Goal: Task Accomplishment & Management: Complete application form

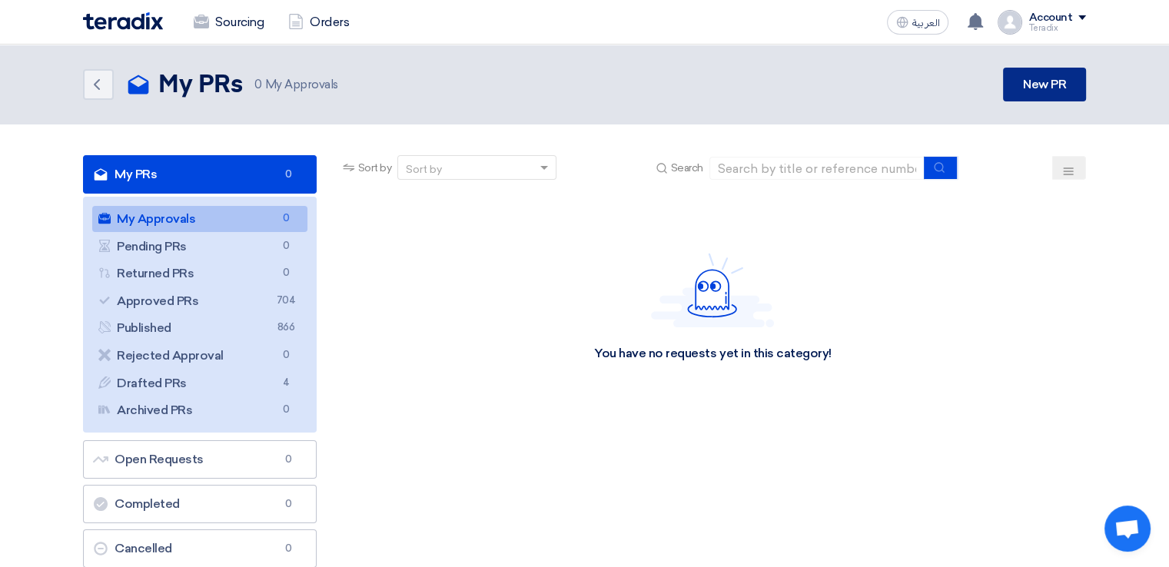
click at [1048, 94] on link "New PR" at bounding box center [1044, 85] width 83 height 34
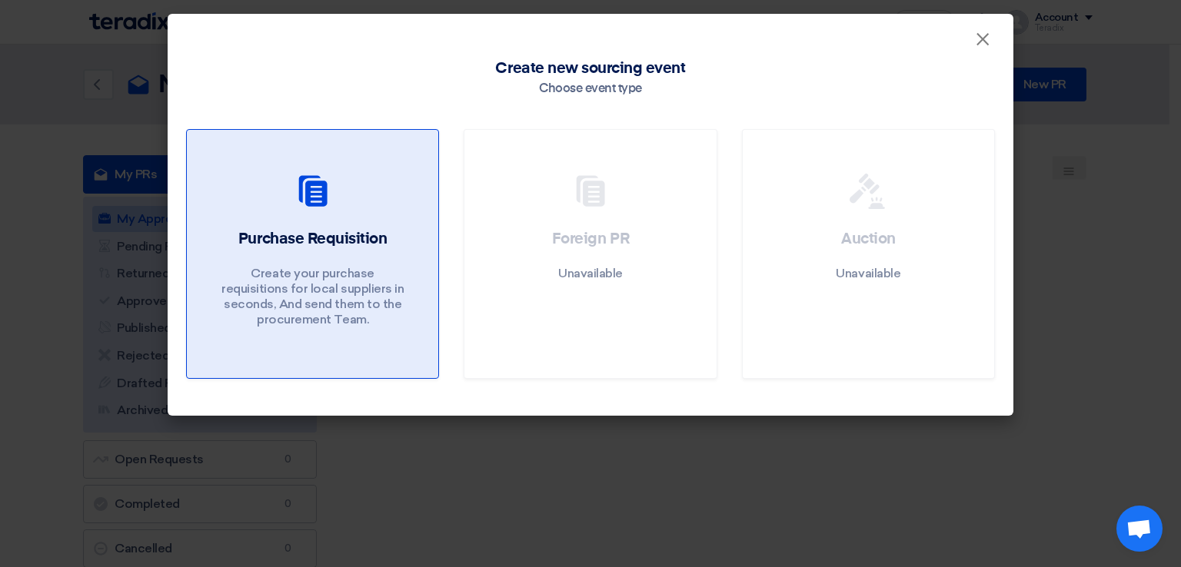
click at [387, 153] on link "Purchase Requisition Create your purchase requisitions for local suppliers in s…" at bounding box center [312, 254] width 253 height 250
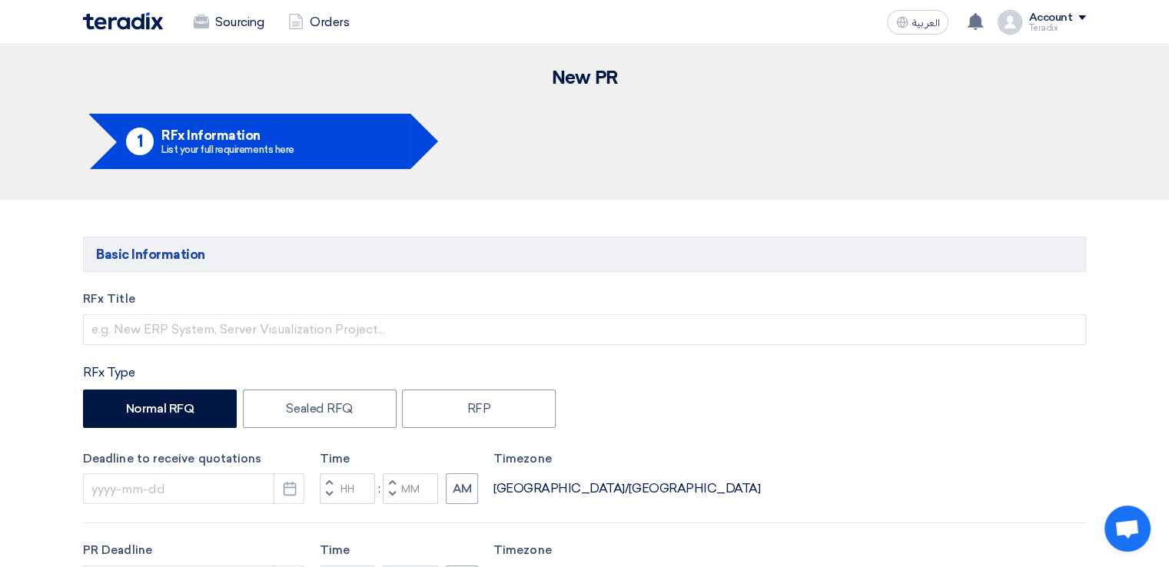
click at [390, 311] on div "RFx Title" at bounding box center [584, 318] width 1003 height 55
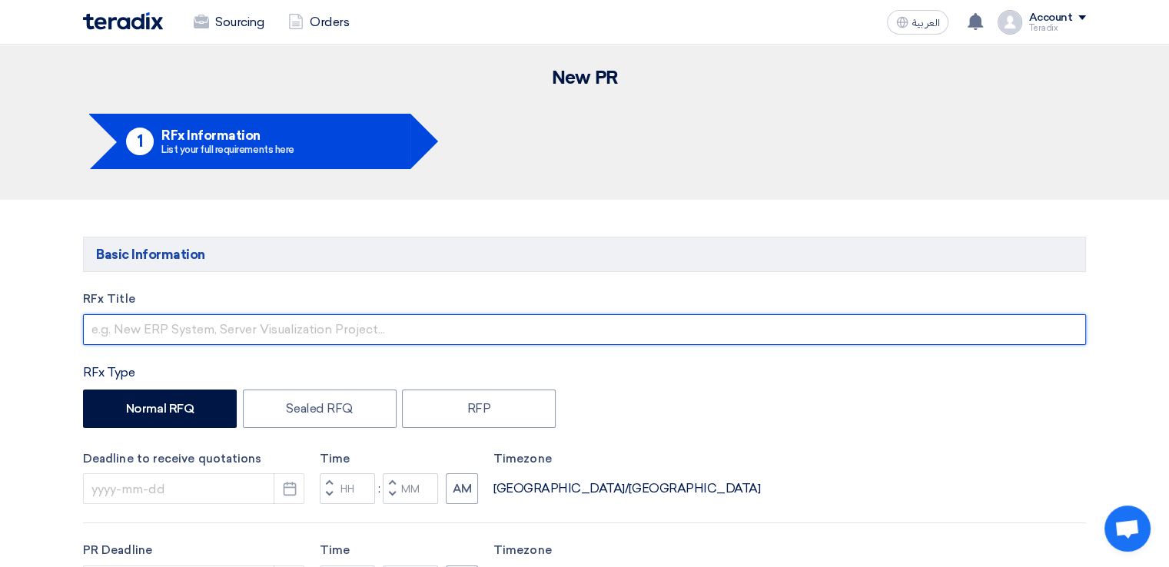
click at [395, 323] on input "text" at bounding box center [584, 329] width 1003 height 31
paste input "RFQ2520"
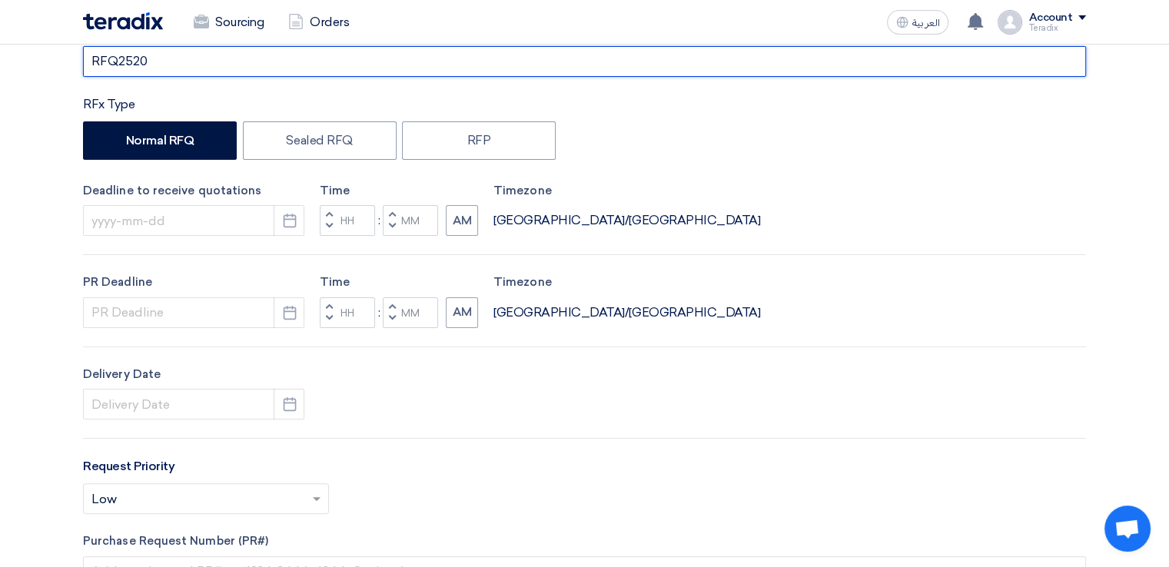
scroll to position [269, 0]
type input "RFQ2520"
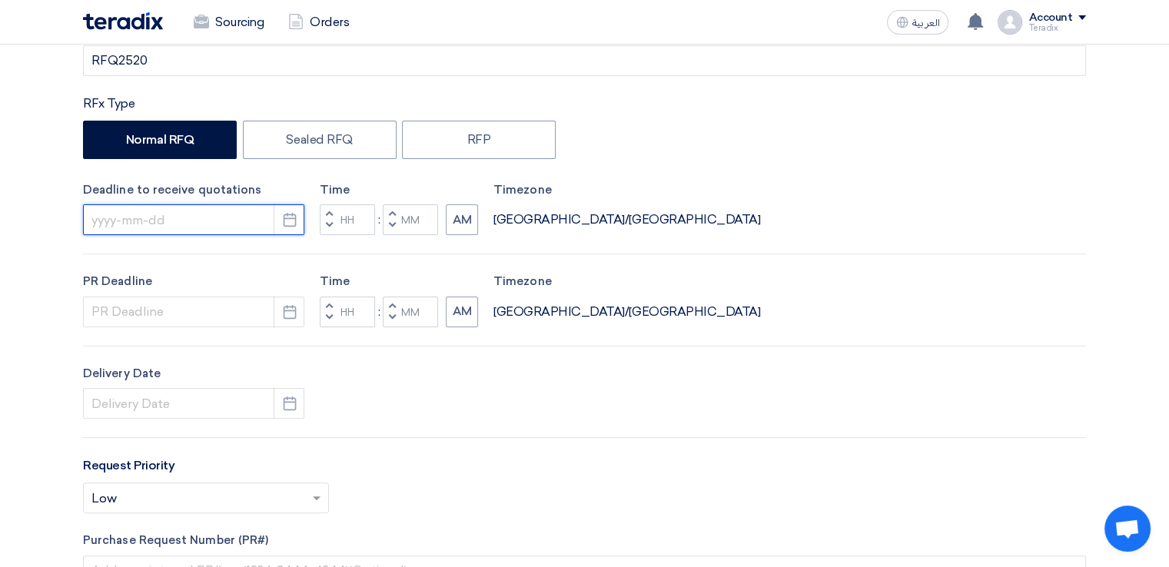
click at [238, 224] on input at bounding box center [193, 219] width 221 height 31
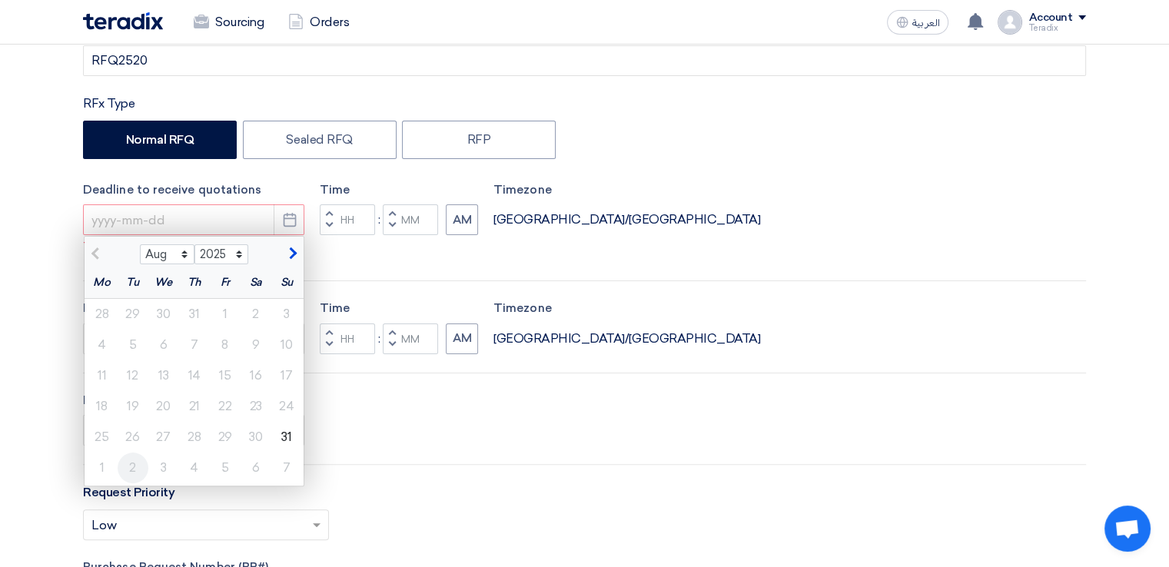
click at [124, 466] on div "2" at bounding box center [133, 468] width 31 height 31
type input "[DATE]"
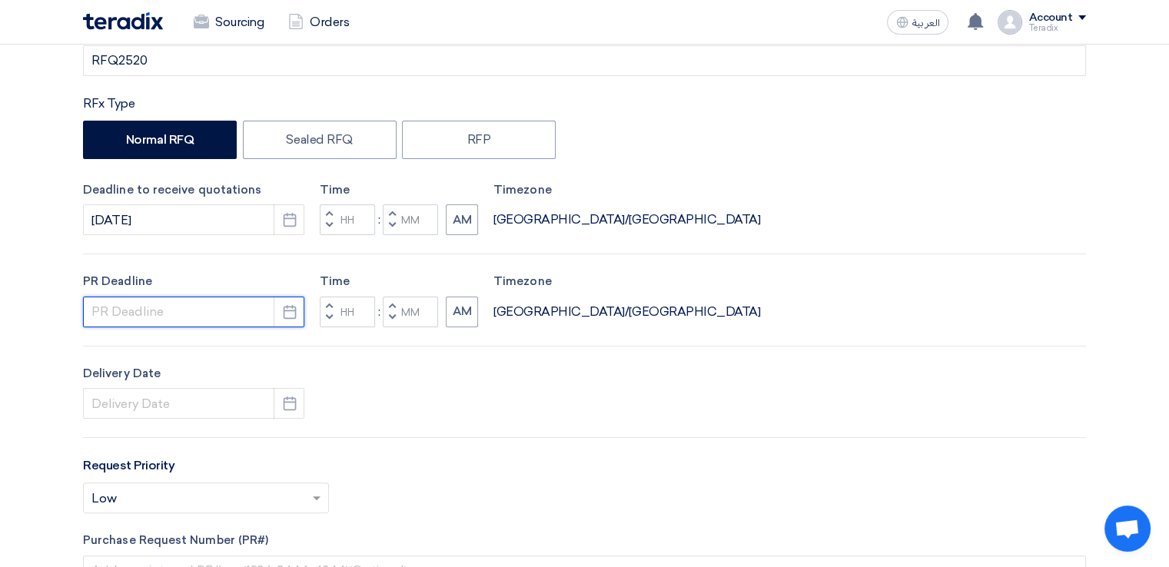
click at [138, 318] on input at bounding box center [193, 312] width 221 height 31
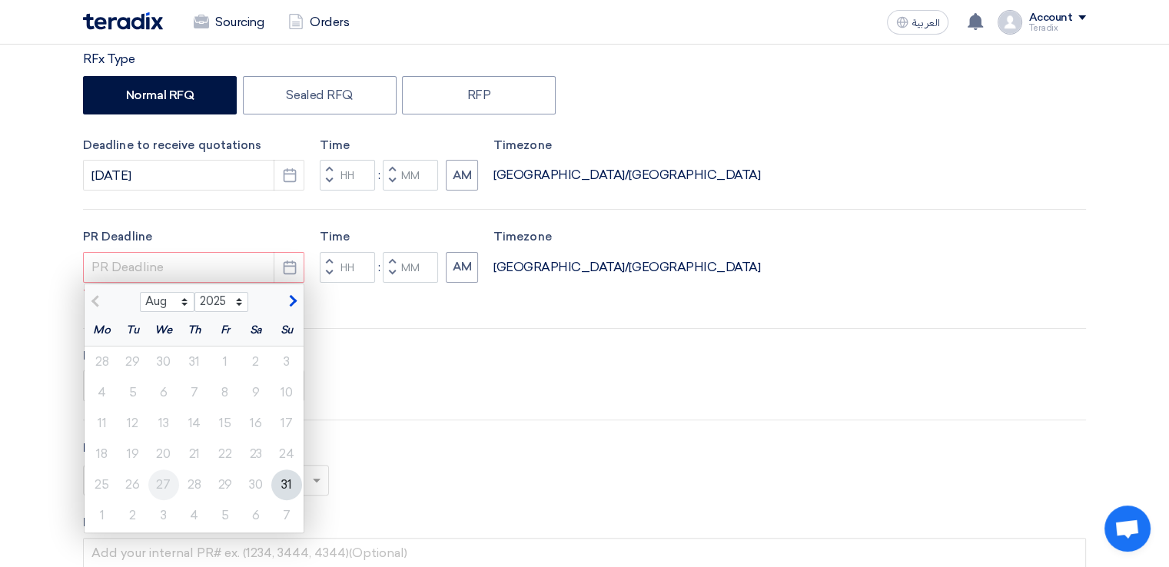
scroll to position [329, 0]
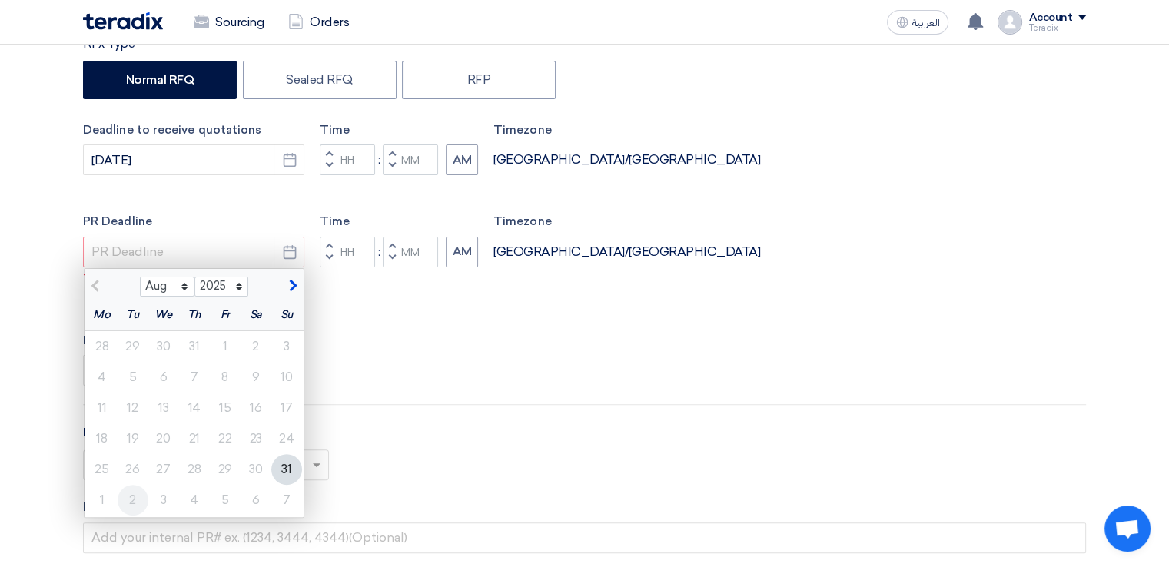
click at [137, 496] on div "2" at bounding box center [133, 500] width 31 height 31
type input "[DATE]"
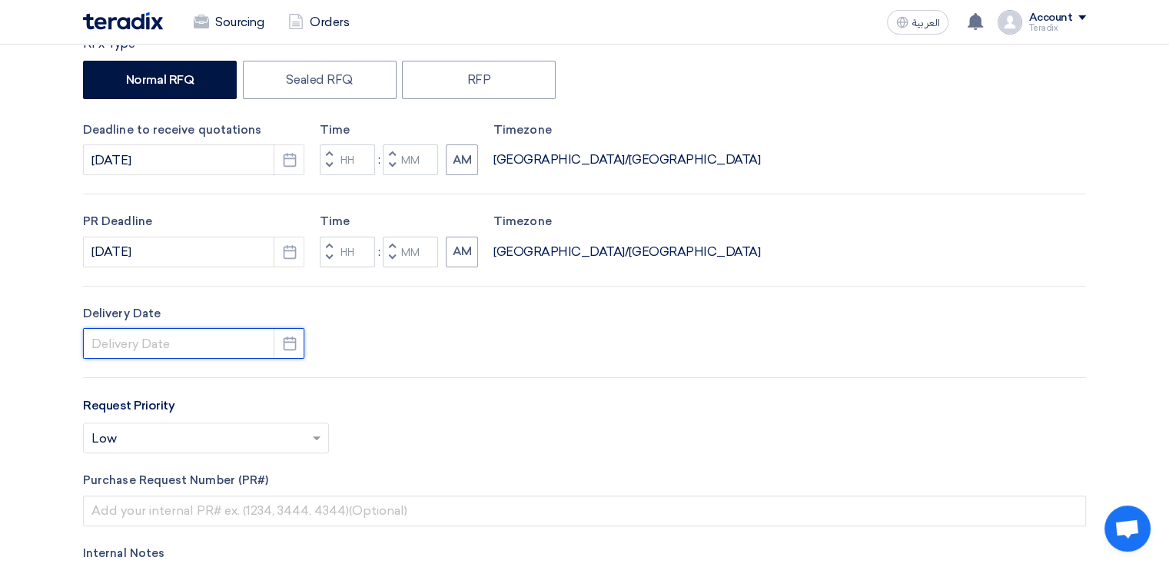
click at [151, 339] on input at bounding box center [193, 343] width 221 height 31
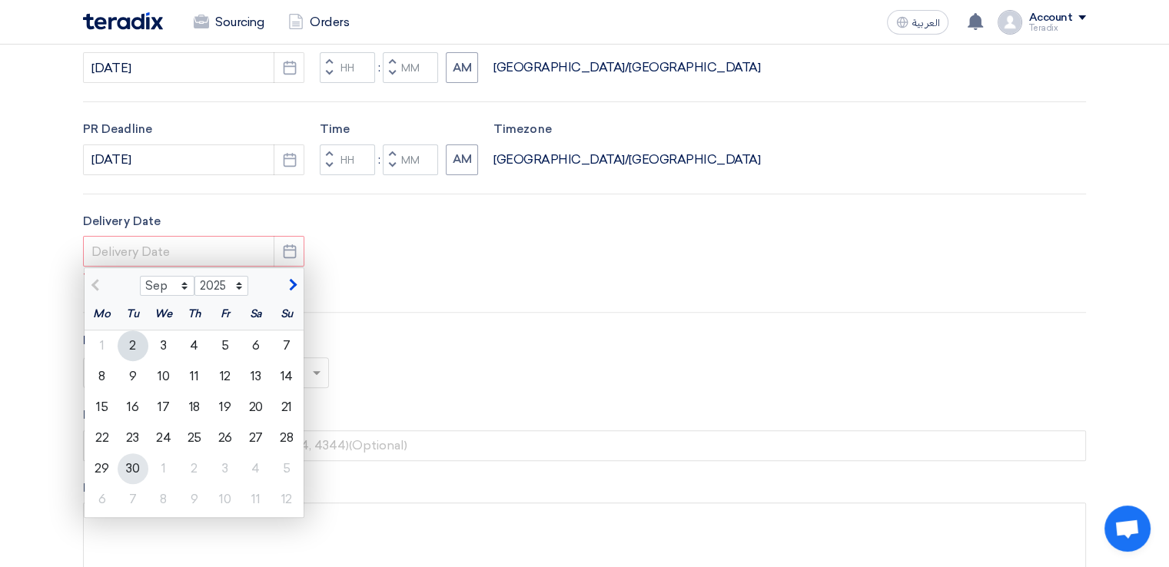
scroll to position [424, 0]
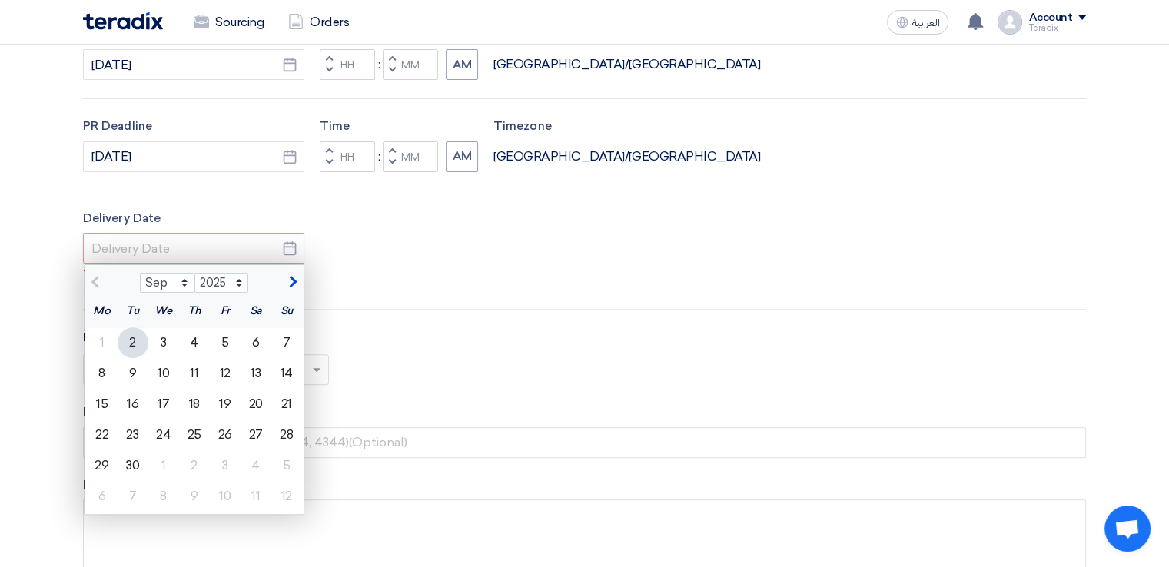
click at [133, 344] on div "2" at bounding box center [133, 342] width 31 height 31
type input "[DATE]"
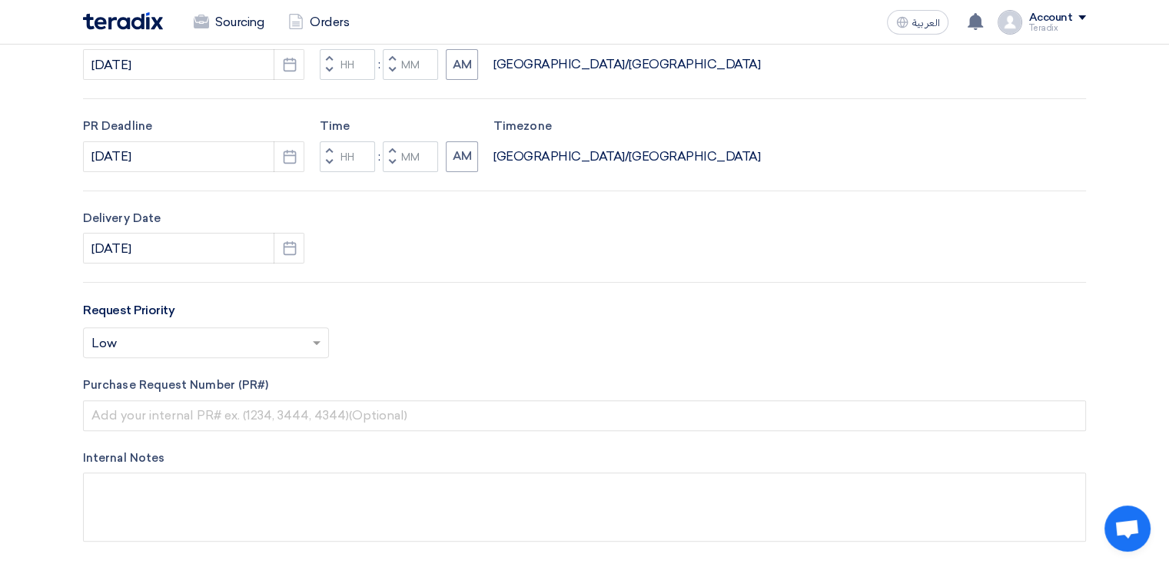
click at [390, 167] on button "Decrement minutes" at bounding box center [392, 162] width 18 height 19
type input "11"
type input "59"
click at [394, 75] on button "Decrement minutes" at bounding box center [392, 70] width 18 height 19
type input "11"
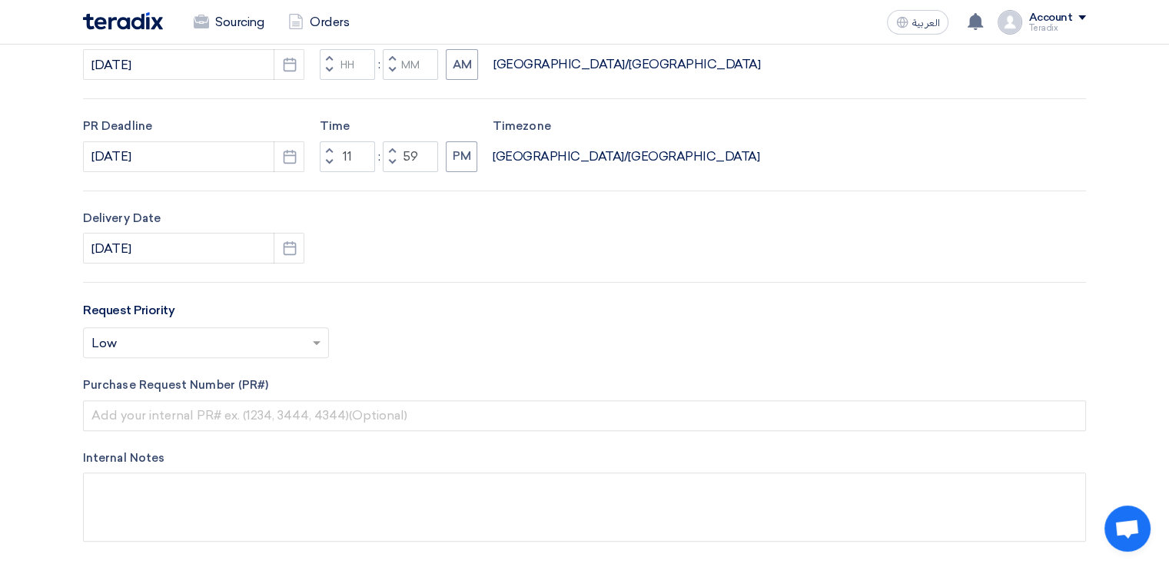
type input "59"
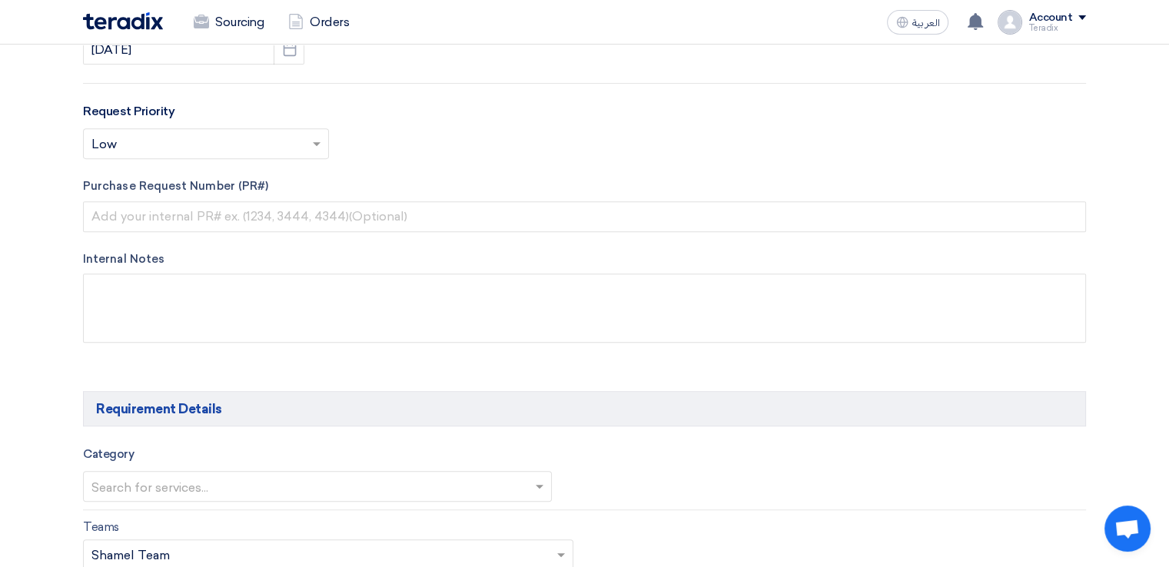
scroll to position [633, 0]
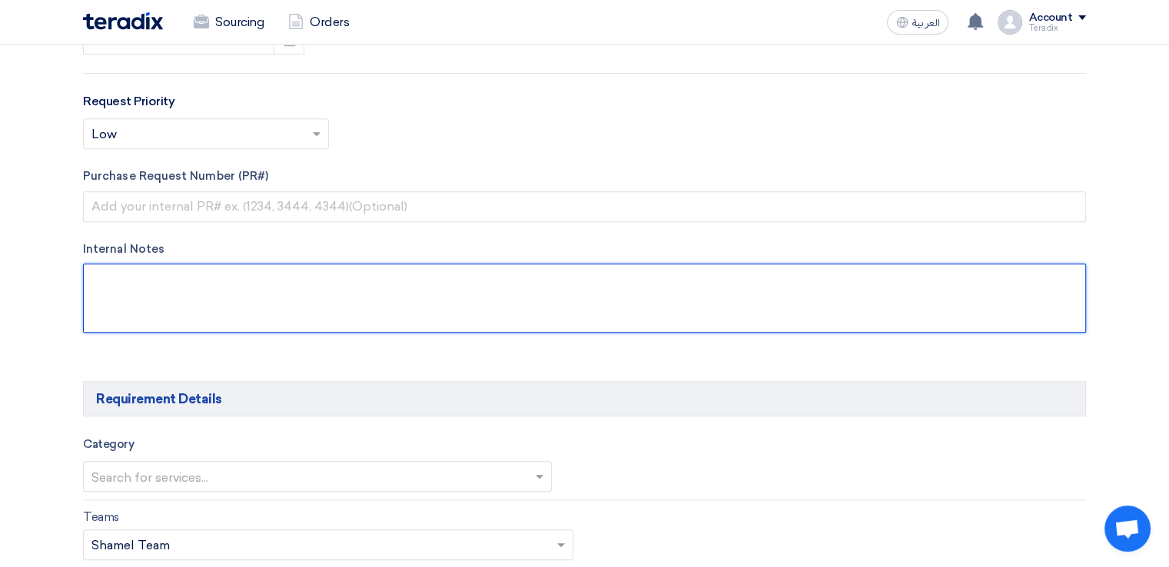
click at [221, 324] on textarea at bounding box center [584, 298] width 1003 height 69
paste textarea "[PERSON_NAME][DEMOGRAPHIC_DATA]"
paste textarea "il [EMAIL_ADDRESS][DOMAIN_NAME]"
paste textarea "Saudi Air Navigation Services"
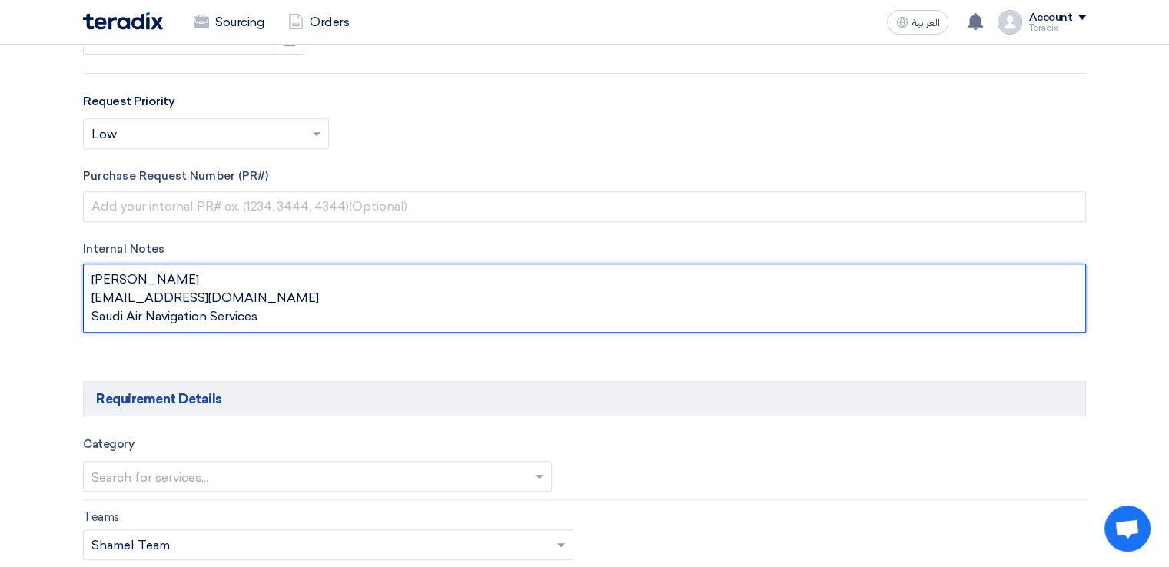
scroll to position [18, 0]
type textarea "[PERSON_NAME] [EMAIL_ADDRESS][DOMAIN_NAME] Saudi Air Navigation Services"
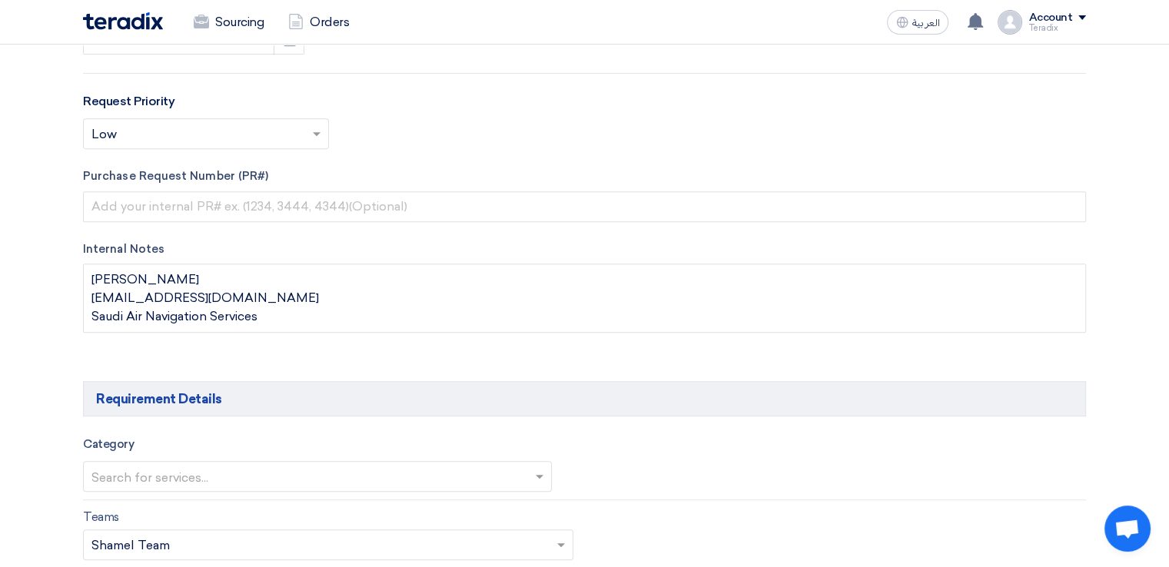
click at [201, 471] on input "text" at bounding box center [309, 477] width 437 height 25
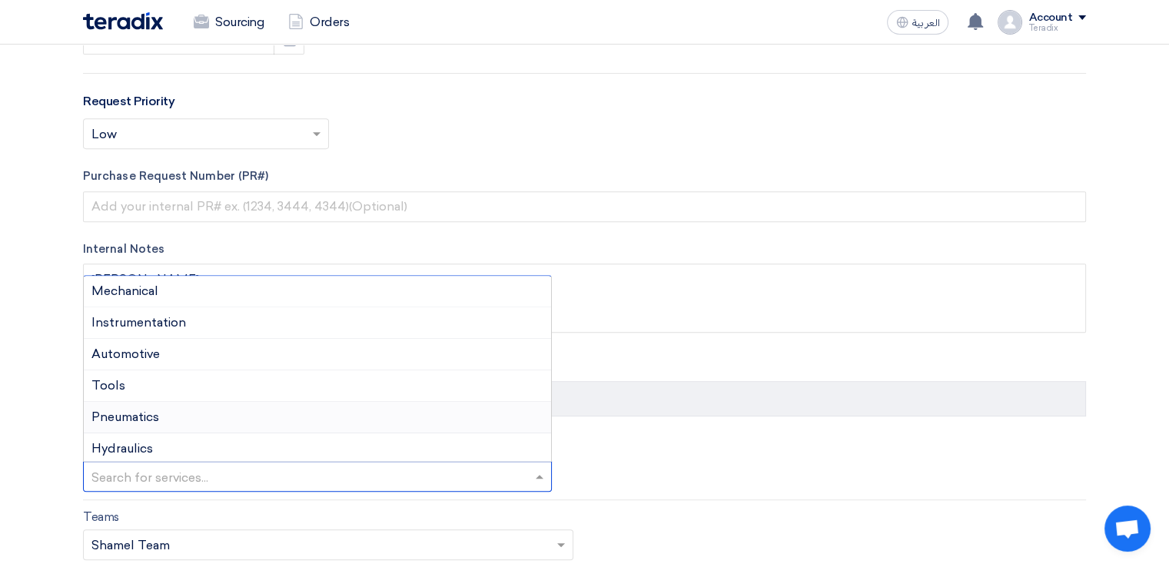
click at [209, 402] on div "Pneumatics" at bounding box center [317, 418] width 467 height 32
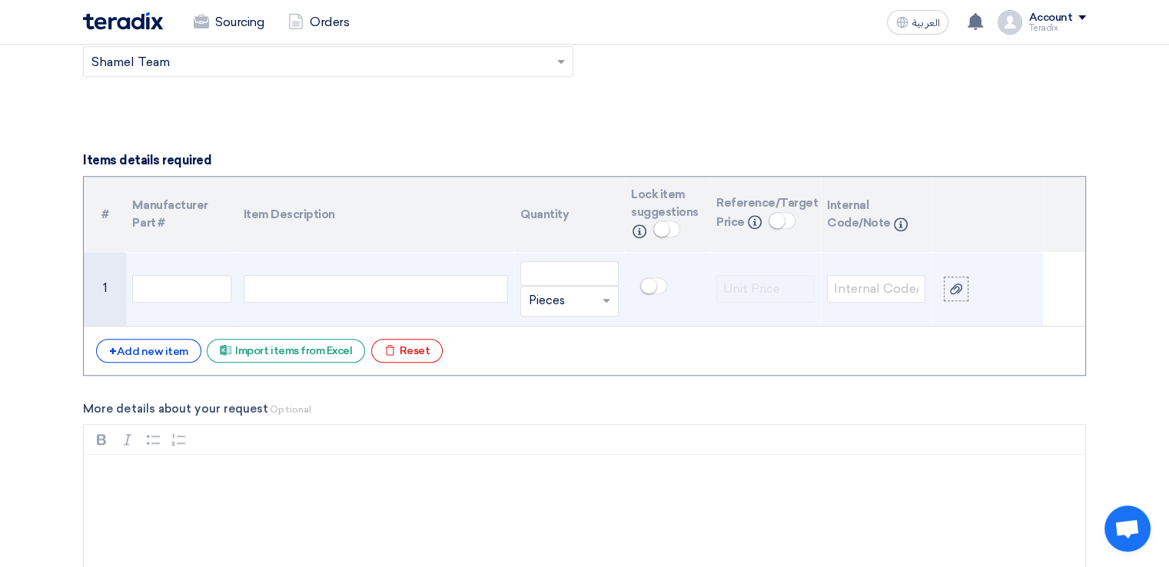
scroll to position [1118, 0]
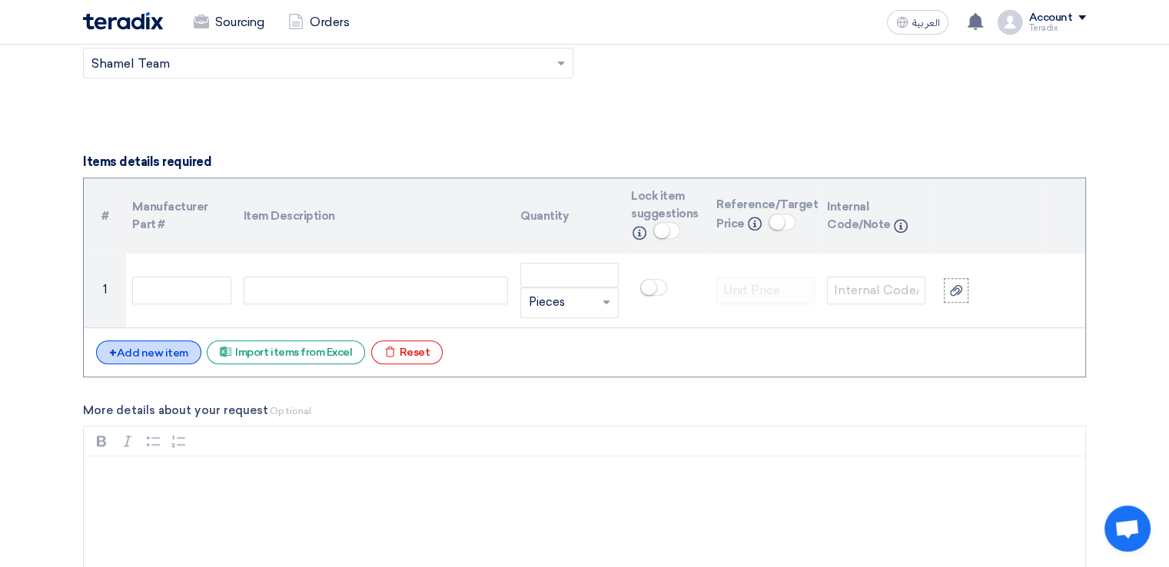
click at [170, 347] on div "+ Add new item" at bounding box center [148, 352] width 105 height 24
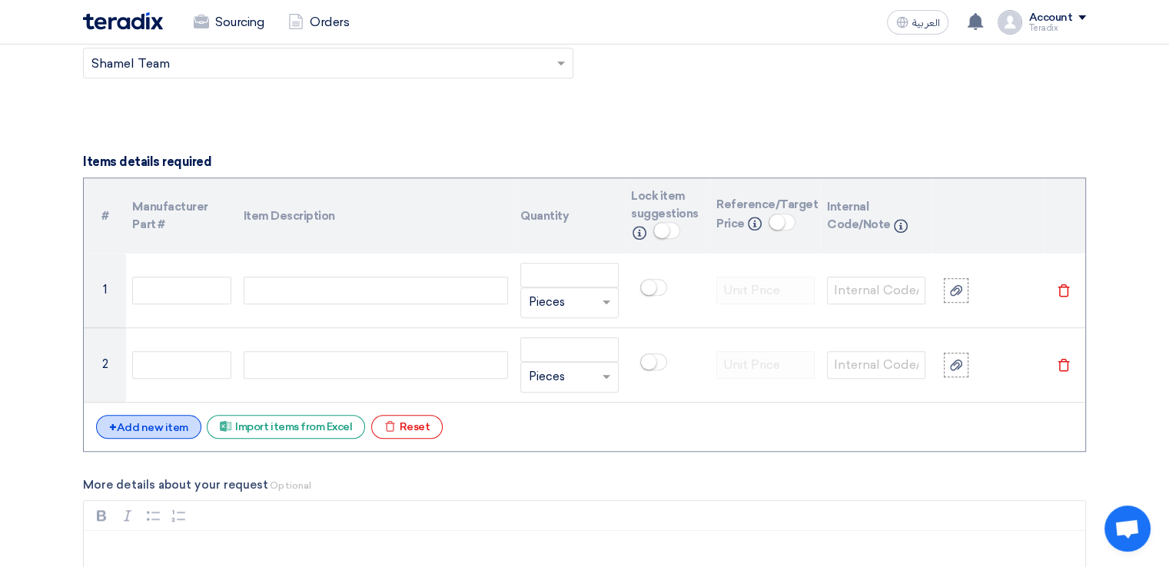
click at [172, 419] on div "+ Add new item" at bounding box center [148, 427] width 105 height 24
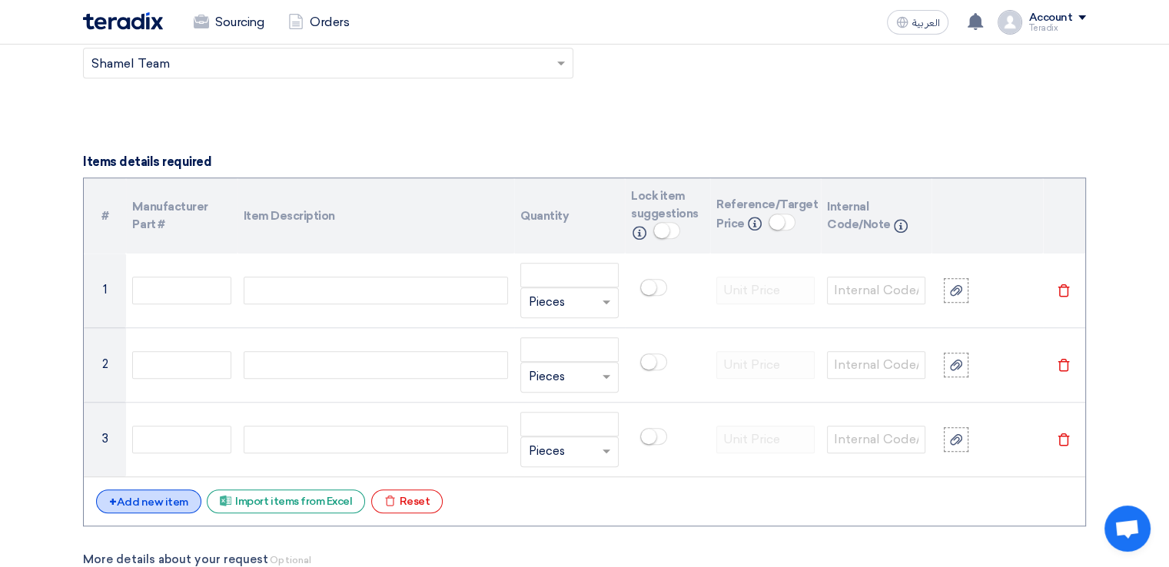
click at [173, 500] on div "+ Add new item" at bounding box center [148, 502] width 105 height 24
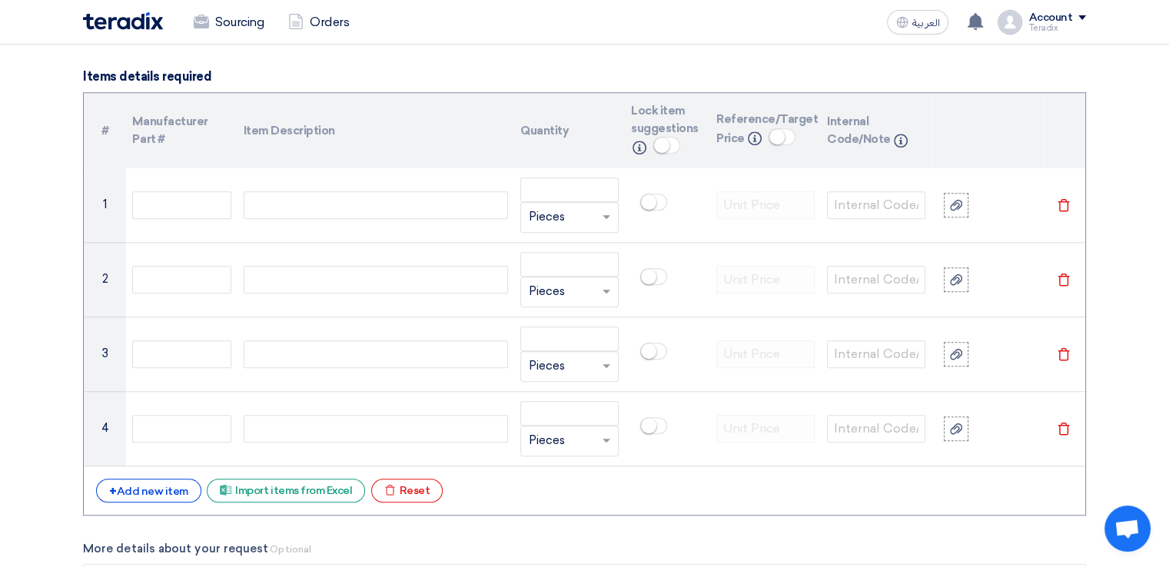
scroll to position [1201, 0]
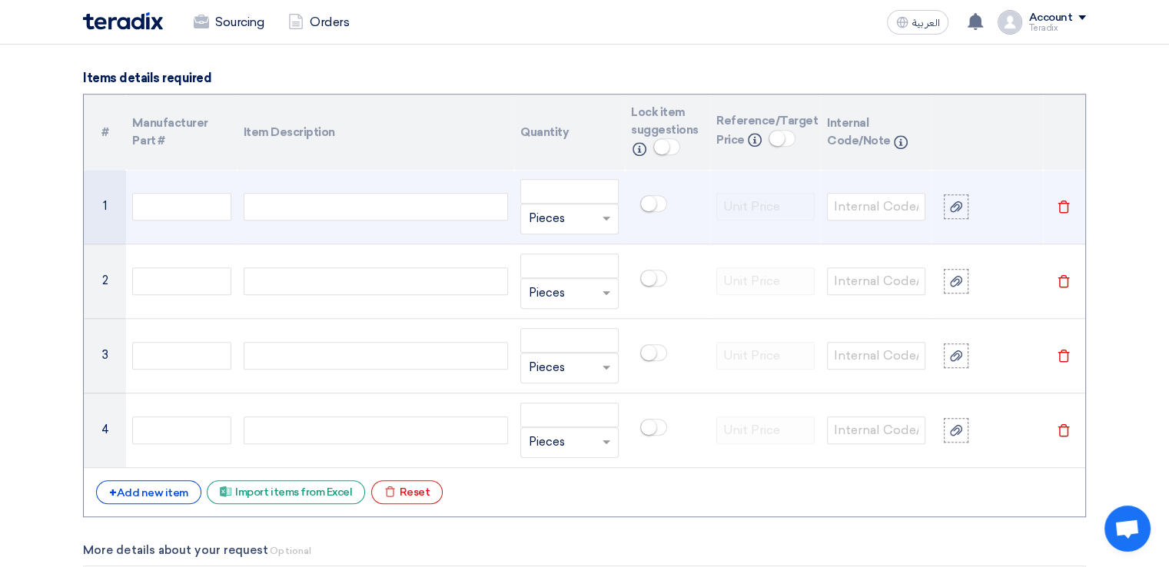
click at [317, 193] on div at bounding box center [376, 207] width 264 height 28
paste div
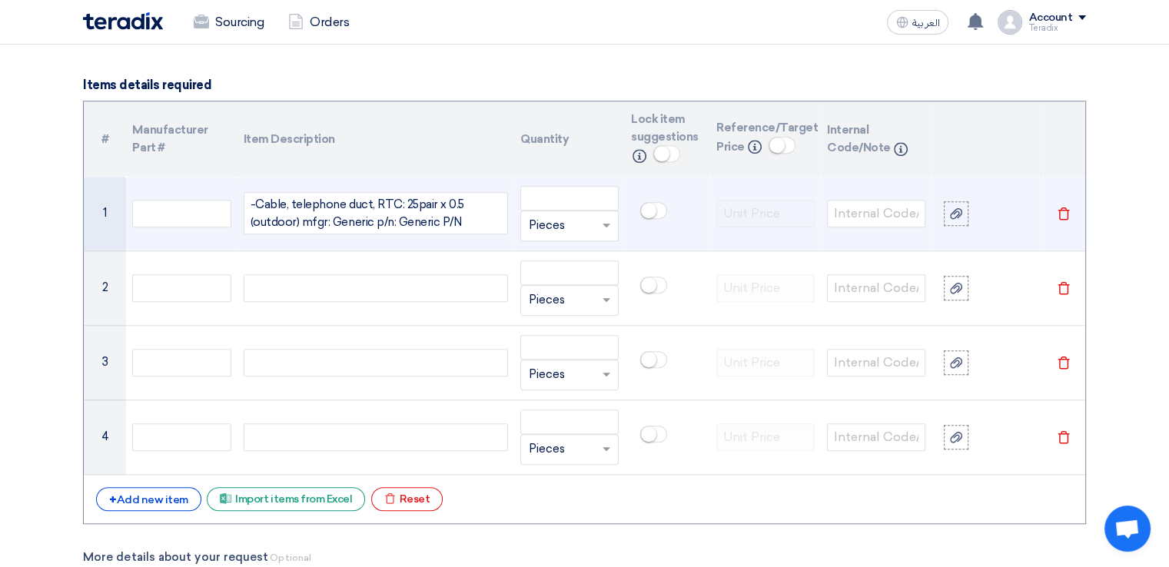
click at [255, 198] on div "-Cable, telephone duct, RTC: 25pair x 0.5 (outdoor) mfgr: Generic p/n: Generic …" at bounding box center [376, 213] width 264 height 42
click at [539, 195] on input "number" at bounding box center [569, 198] width 98 height 25
paste input "400"
type input "400"
click at [551, 217] on input "text" at bounding box center [560, 226] width 63 height 25
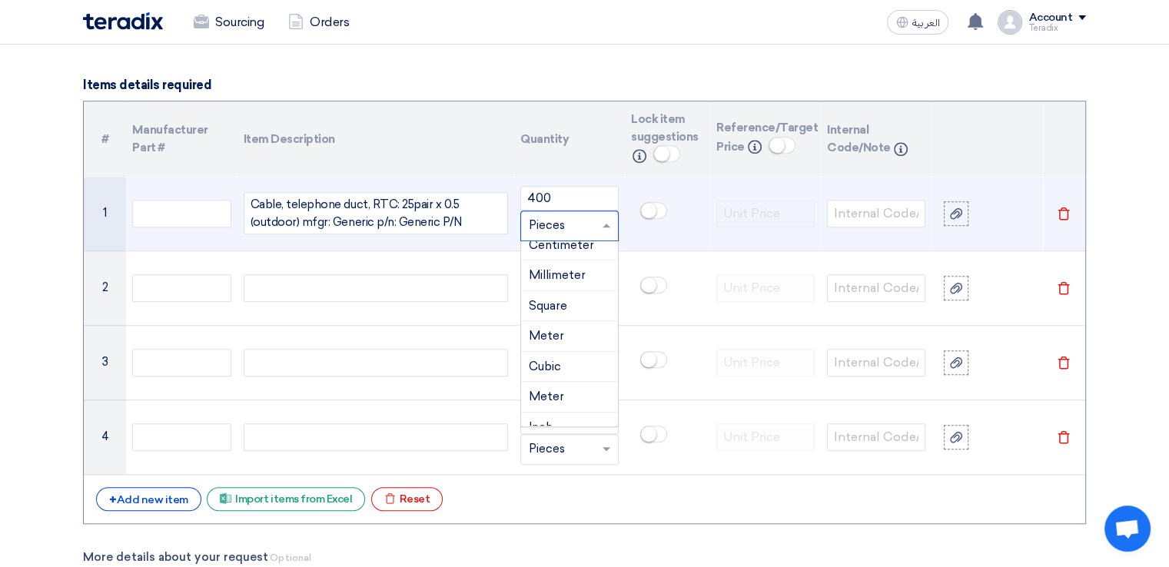
scroll to position [502, 0]
click at [581, 316] on div "Meter" at bounding box center [569, 331] width 97 height 31
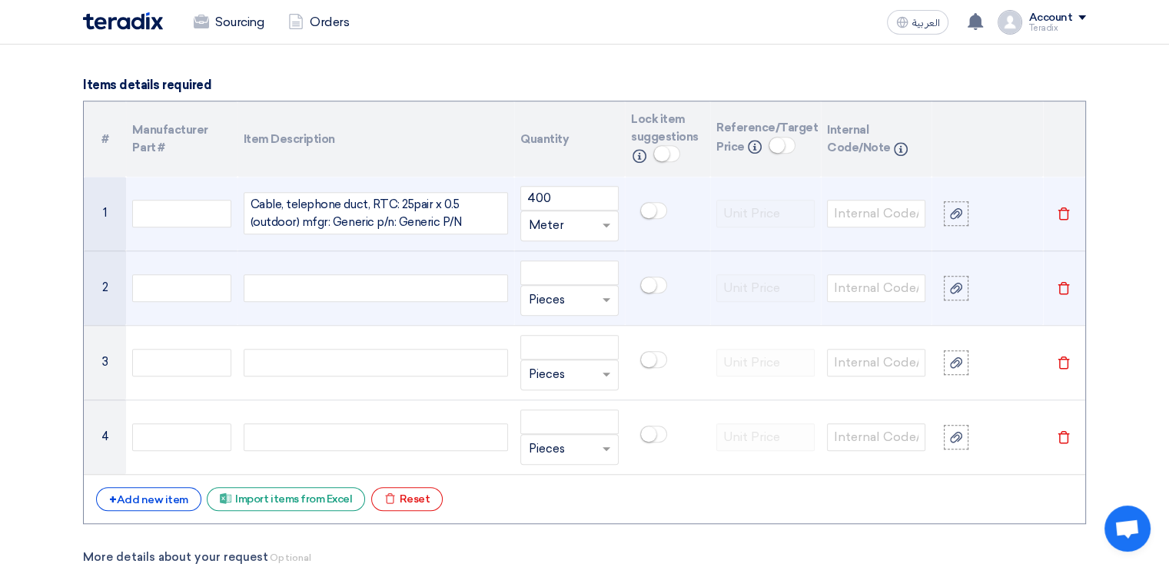
click at [421, 274] on div at bounding box center [376, 288] width 264 height 28
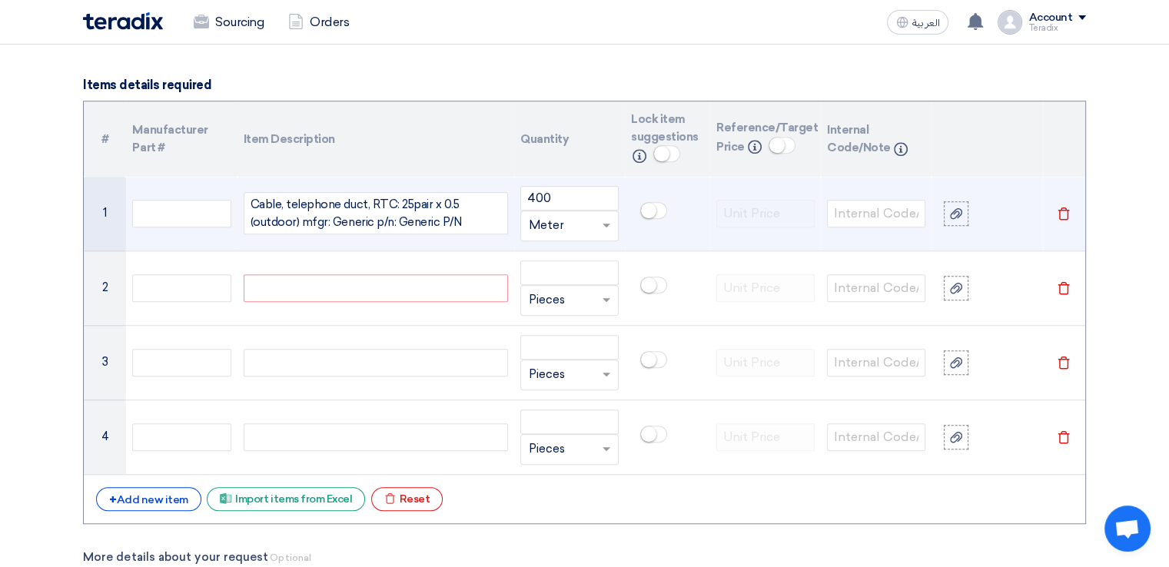
paste div
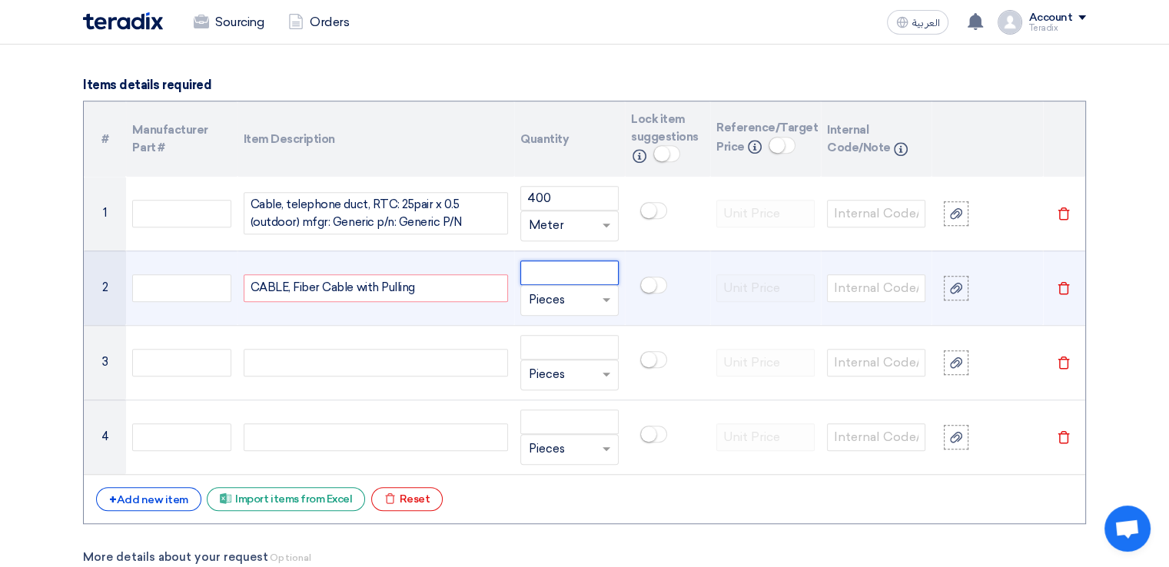
click at [543, 268] on input "number" at bounding box center [569, 273] width 98 height 25
type input "400"
click at [551, 288] on input "text" at bounding box center [560, 300] width 63 height 25
click at [555, 398] on span "Meter" at bounding box center [546, 405] width 35 height 14
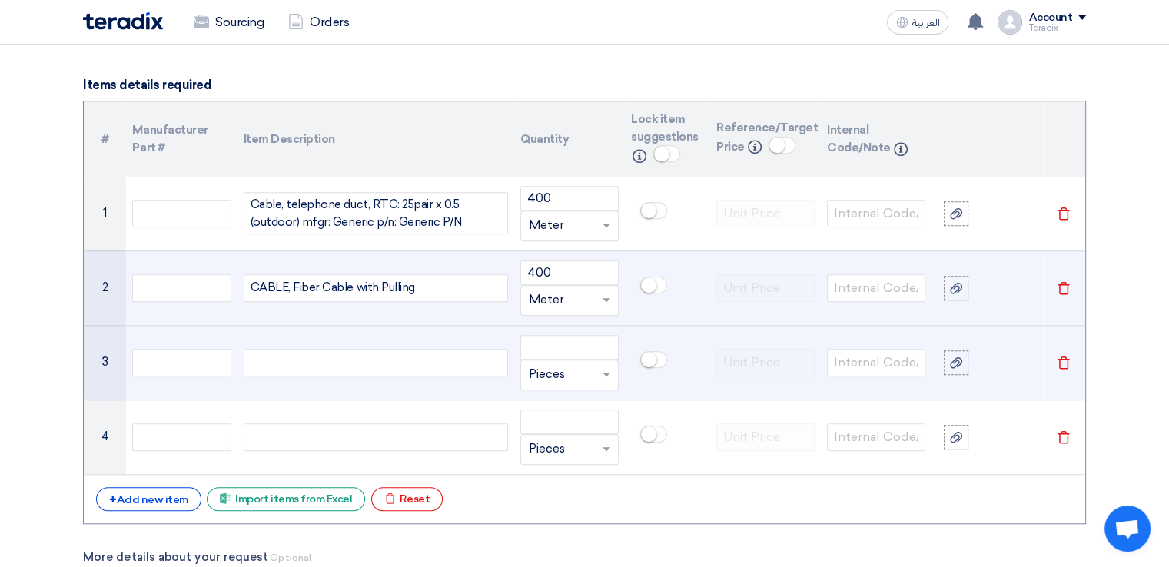
click at [329, 349] on div at bounding box center [376, 363] width 264 height 28
paste div
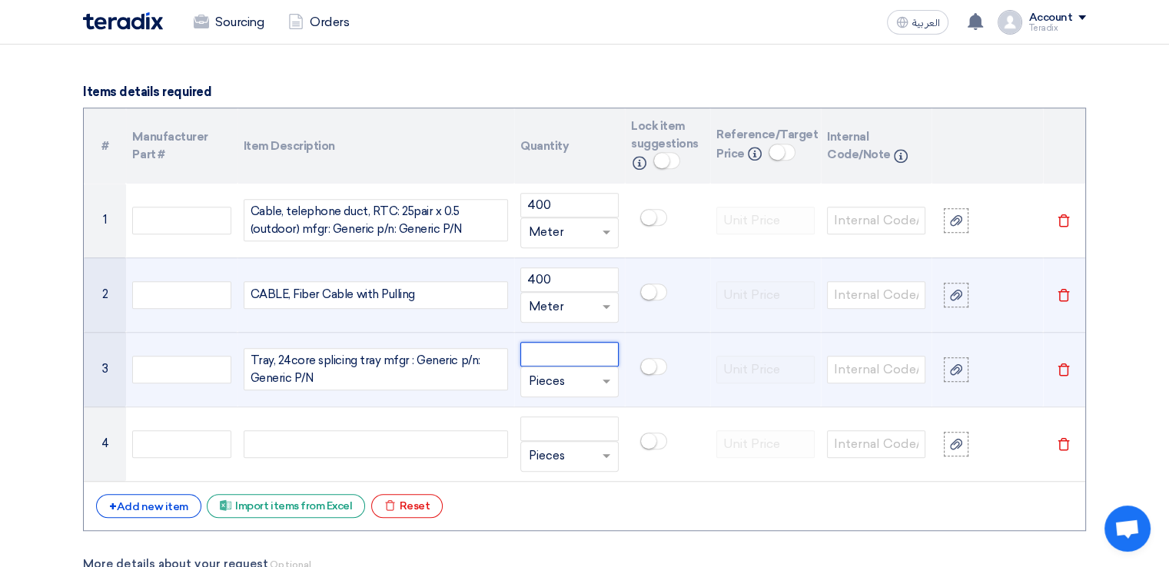
click at [536, 342] on input "number" at bounding box center [569, 354] width 98 height 25
type input "1"
click at [538, 376] on input "text" at bounding box center [560, 382] width 63 height 25
type input "EACH"
click at [580, 344] on span "Add type... "EACH"" at bounding box center [574, 351] width 90 height 14
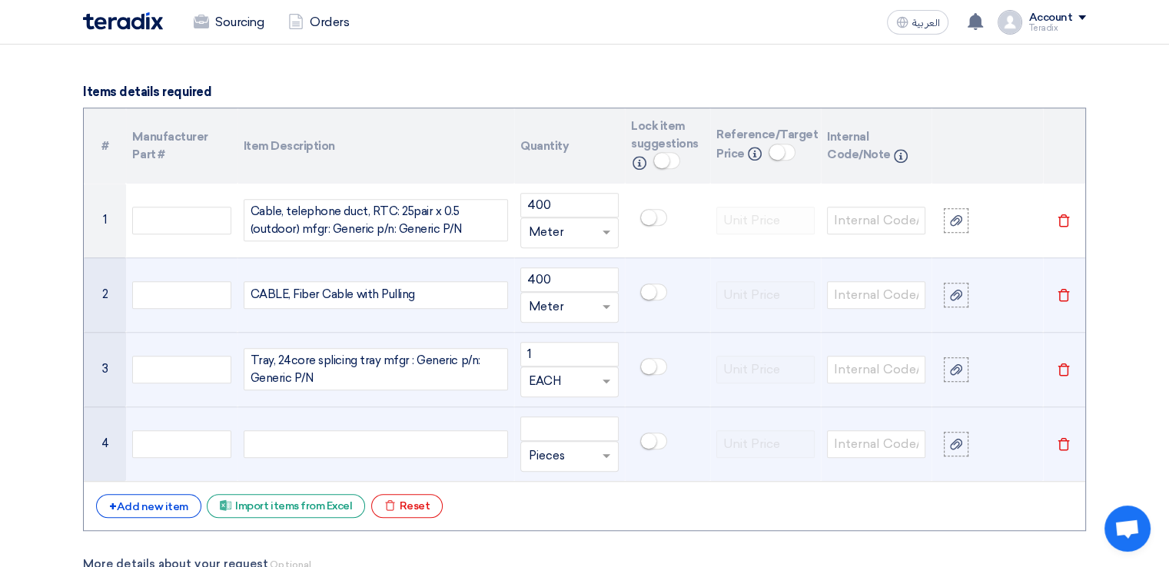
click at [396, 450] on div at bounding box center [376, 444] width 264 height 28
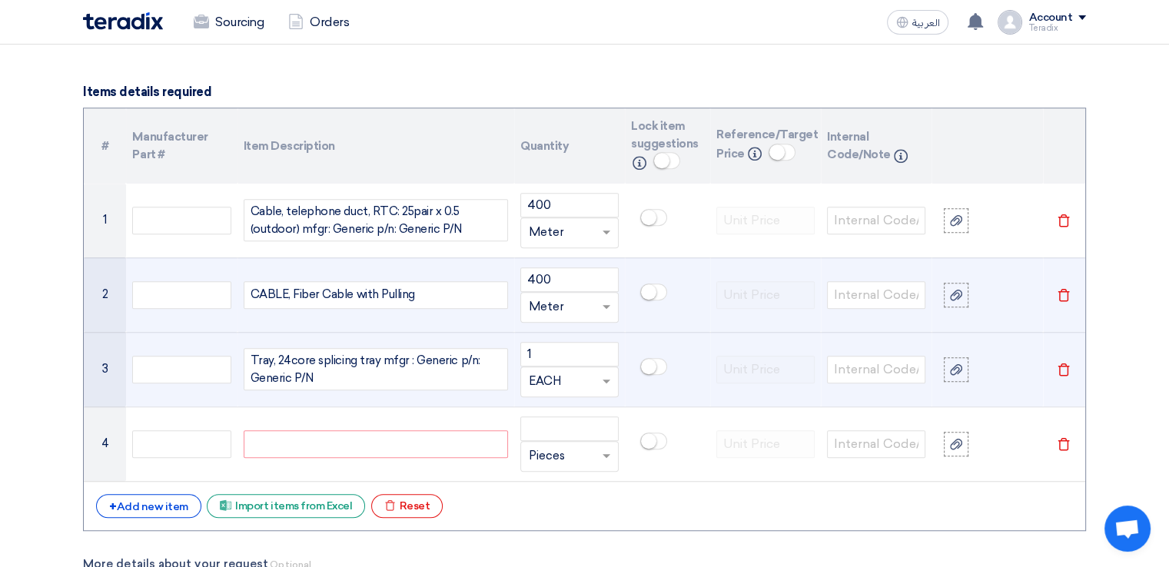
paste div
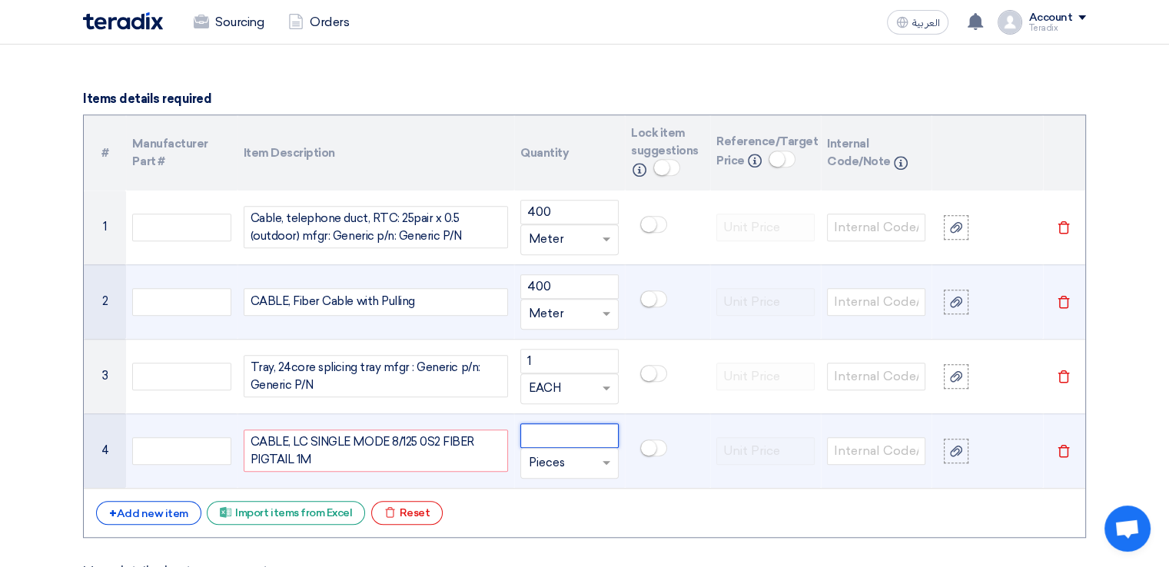
click at [544, 437] on input "number" at bounding box center [569, 436] width 98 height 25
type input "12"
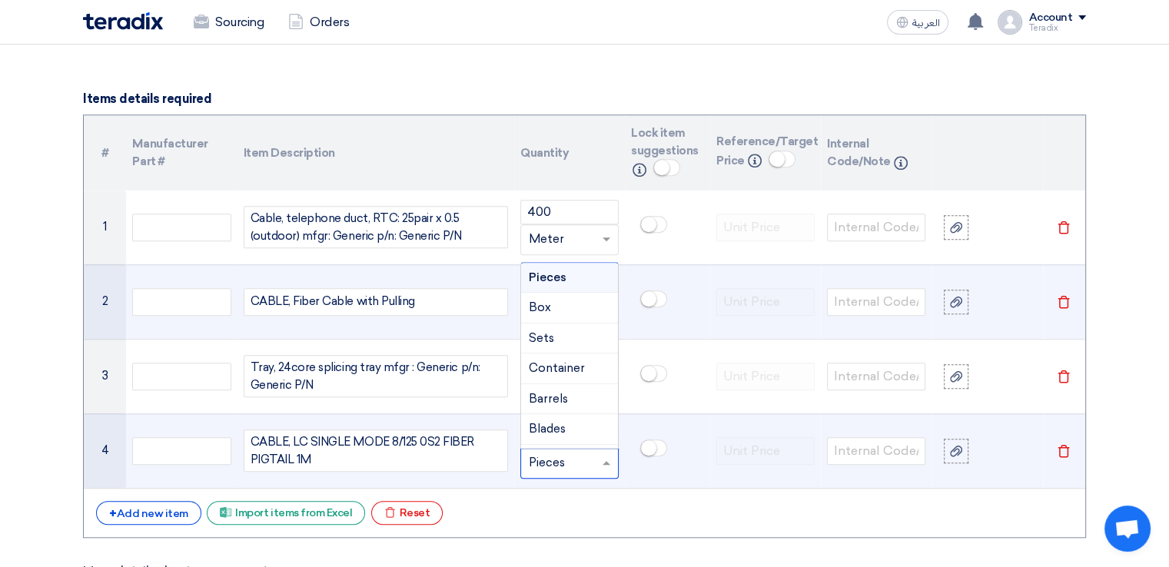
click at [551, 455] on input "text" at bounding box center [560, 463] width 63 height 25
type input "EACH"
click at [563, 419] on div "Add type... "EACH"" at bounding box center [569, 432] width 97 height 30
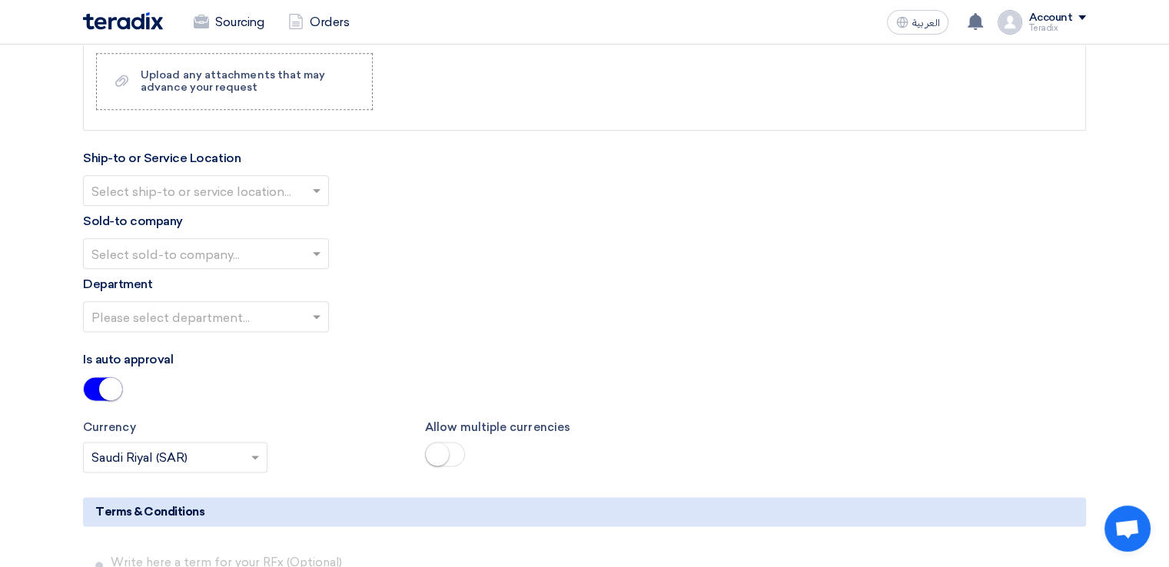
scroll to position [1881, 0]
click at [224, 178] on input "text" at bounding box center [198, 190] width 214 height 25
click at [228, 205] on div "Obeikan Digital Solutions" at bounding box center [206, 220] width 244 height 31
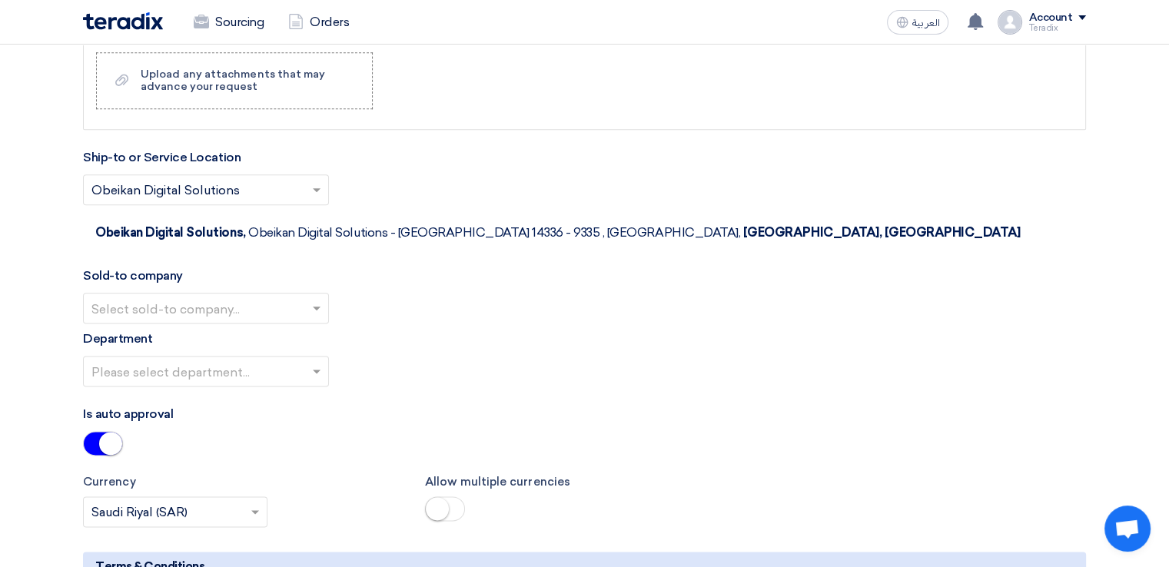
click at [238, 297] on input "text" at bounding box center [198, 309] width 214 height 25
click at [244, 331] on span "SHAMEL / Obeikan Digital Solutions" at bounding box center [198, 338] width 214 height 15
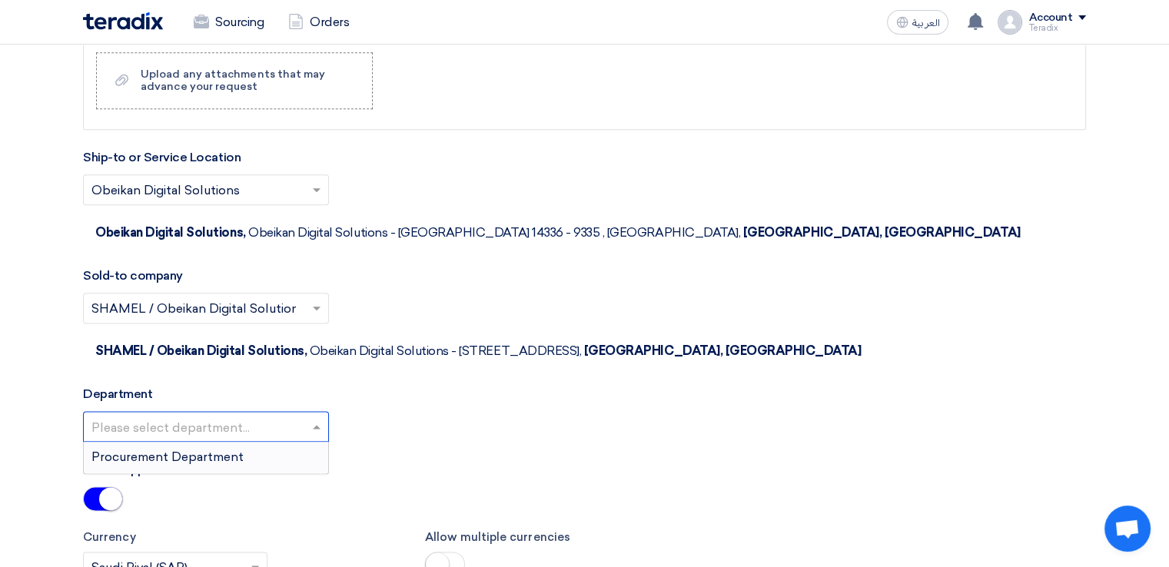
click at [255, 415] on input "text" at bounding box center [198, 427] width 214 height 25
click at [259, 442] on div "Procurement Department" at bounding box center [206, 457] width 244 height 31
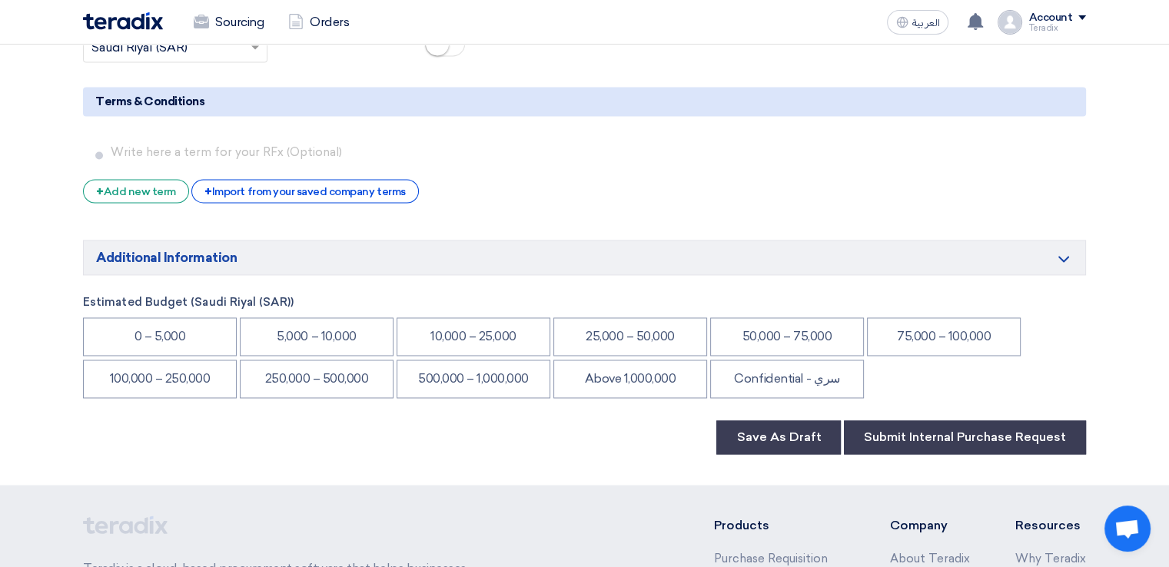
scroll to position [2407, 0]
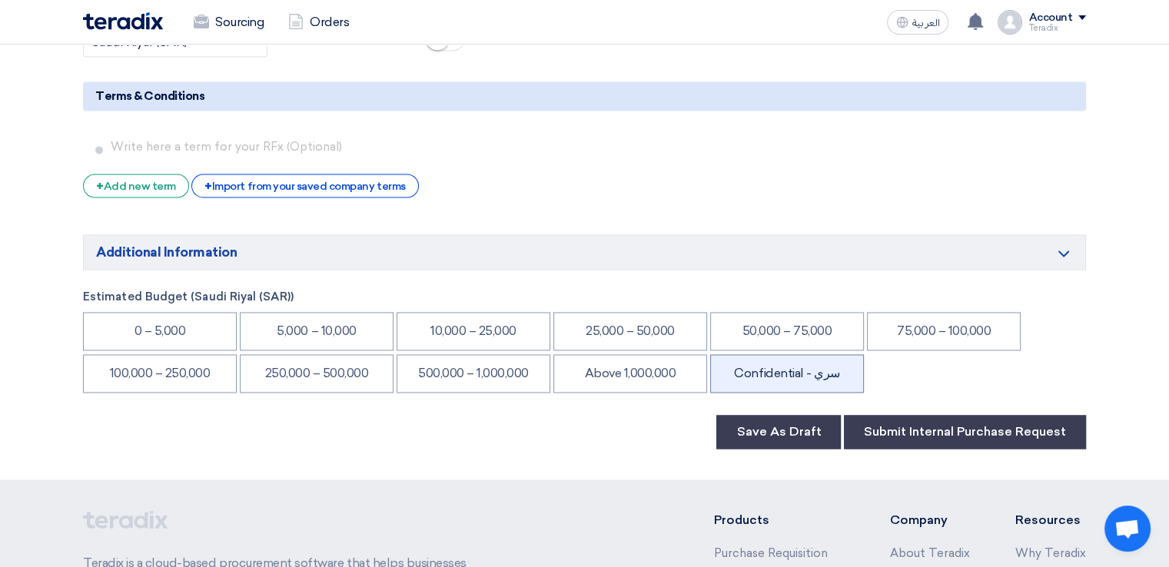
click at [763, 354] on li "Confidential - سري" at bounding box center [787, 373] width 154 height 38
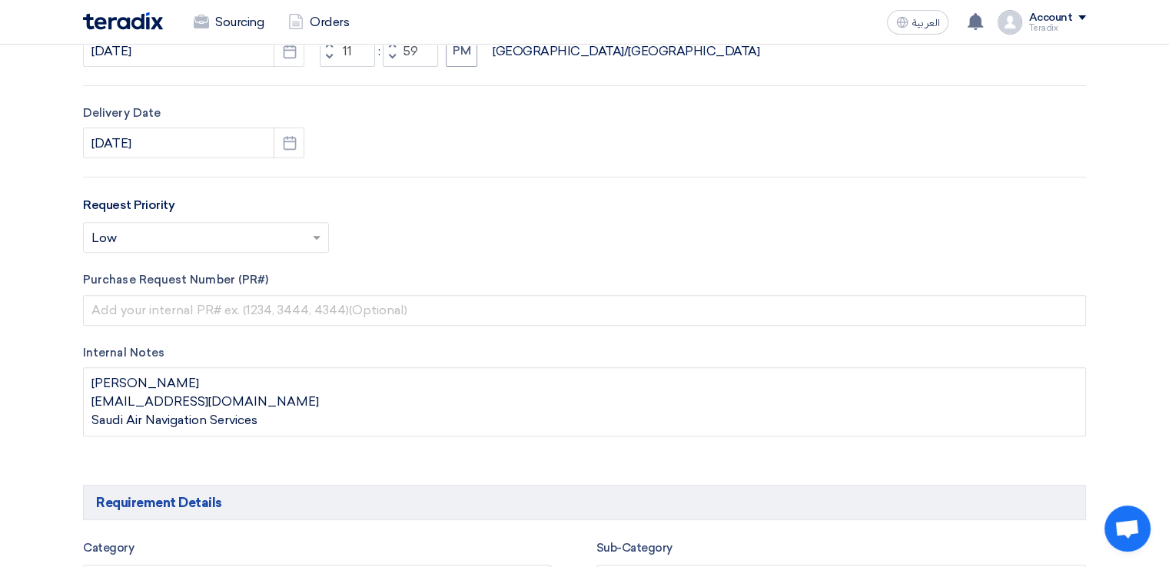
scroll to position [0, 0]
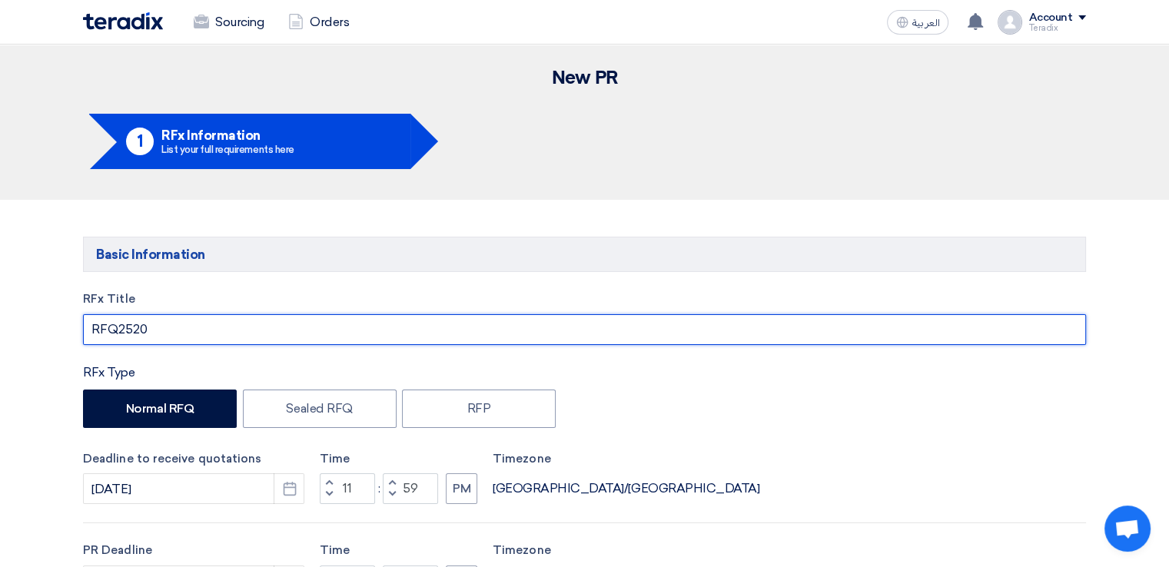
click at [573, 324] on input "RFQ2520" at bounding box center [584, 329] width 1003 height 31
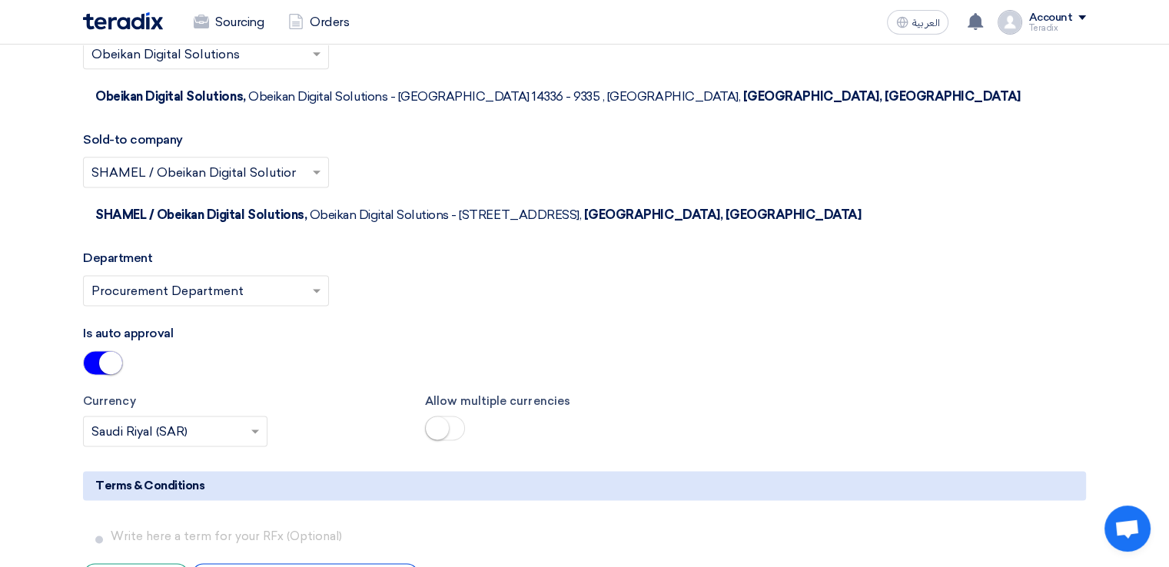
scroll to position [2586, 0]
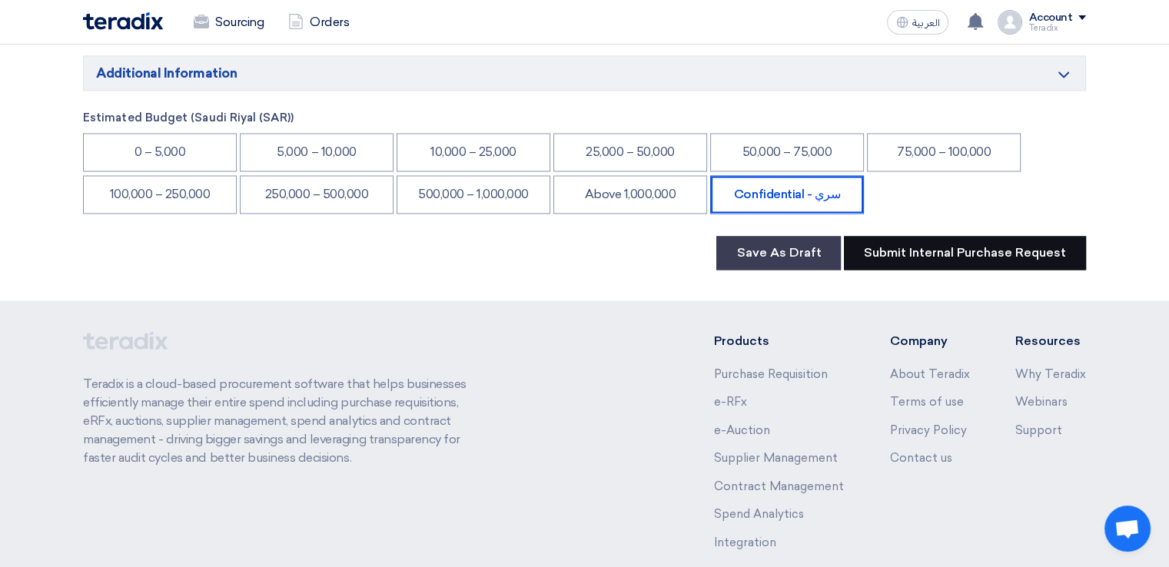
click at [941, 236] on button "Submit Internal Purchase Request" at bounding box center [965, 253] width 242 height 34
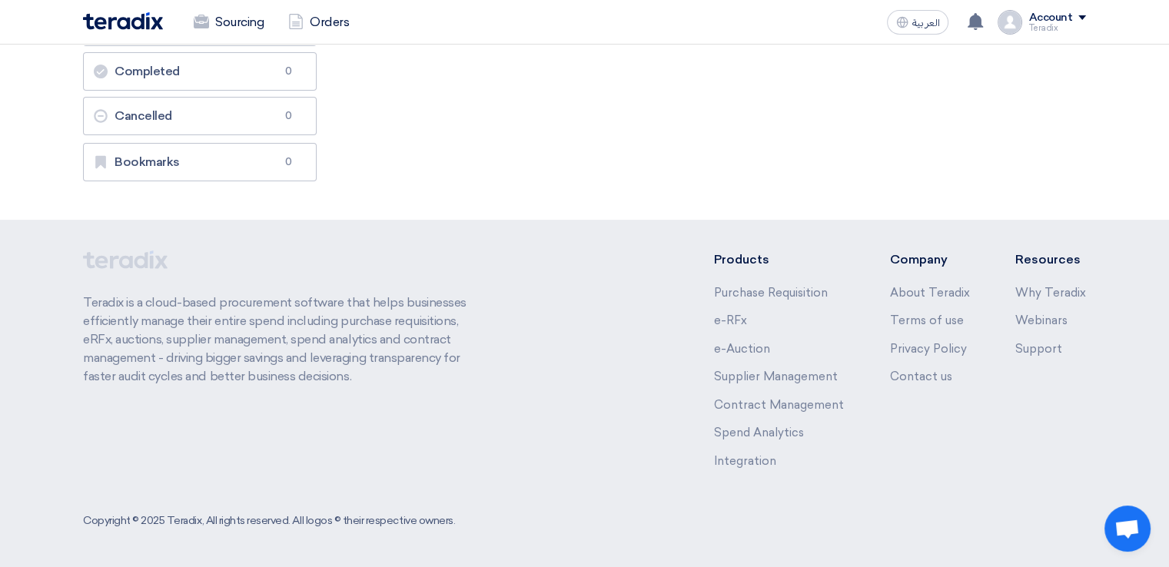
scroll to position [0, 0]
